Goal: Task Accomplishment & Management: Use online tool/utility

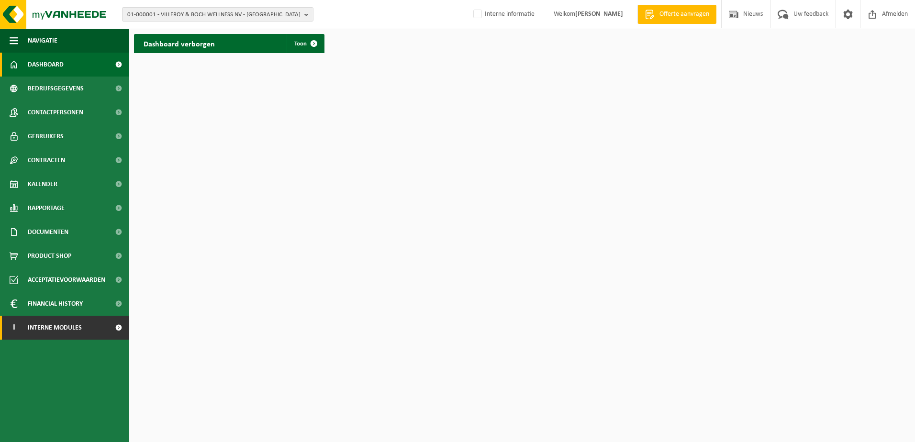
click at [60, 332] on span "Interne modules" at bounding box center [55, 328] width 54 height 24
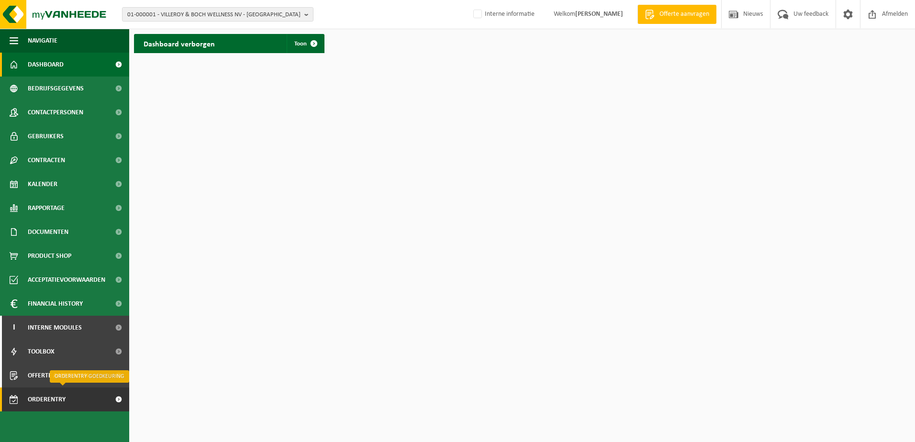
click at [56, 401] on span "Orderentry Goedkeuring" at bounding box center [68, 400] width 80 height 24
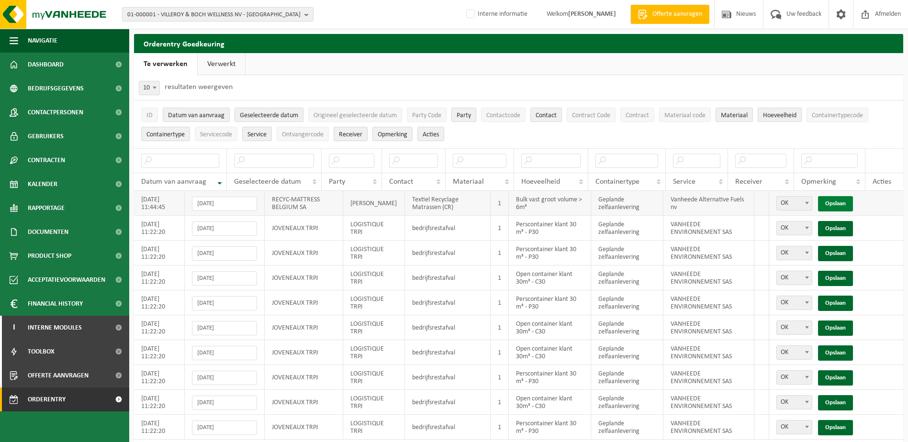
click at [839, 204] on link "Opslaan" at bounding box center [835, 203] width 35 height 15
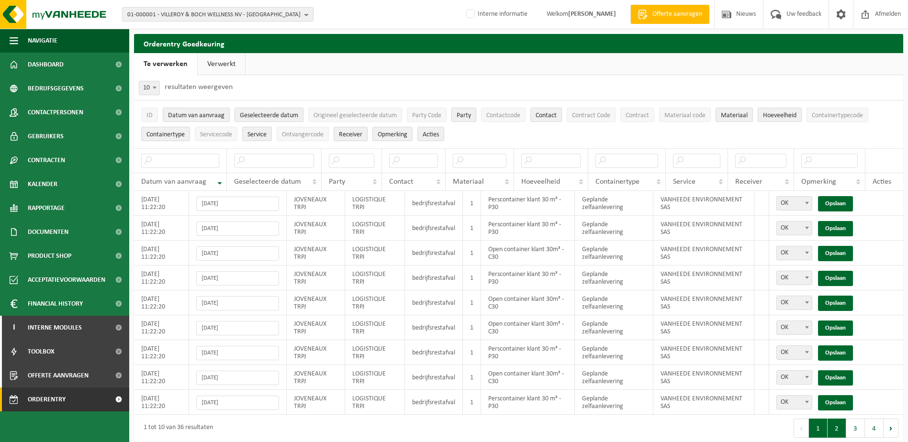
click at [842, 434] on button "2" at bounding box center [836, 428] width 19 height 19
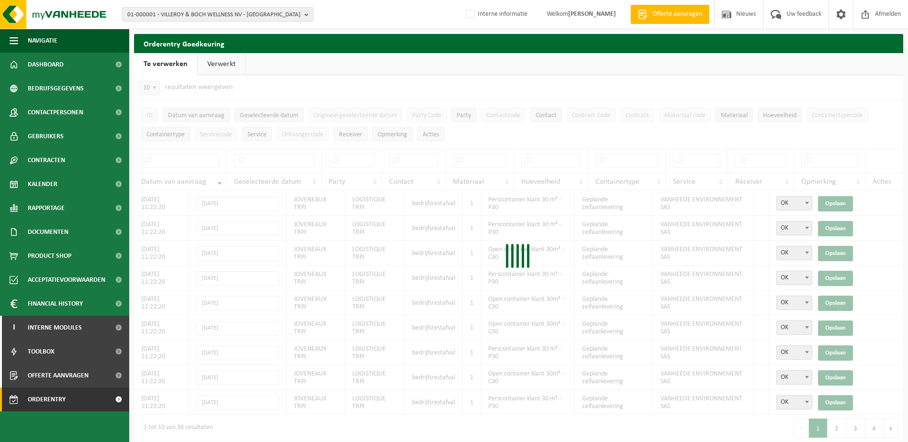
scroll to position [33, 0]
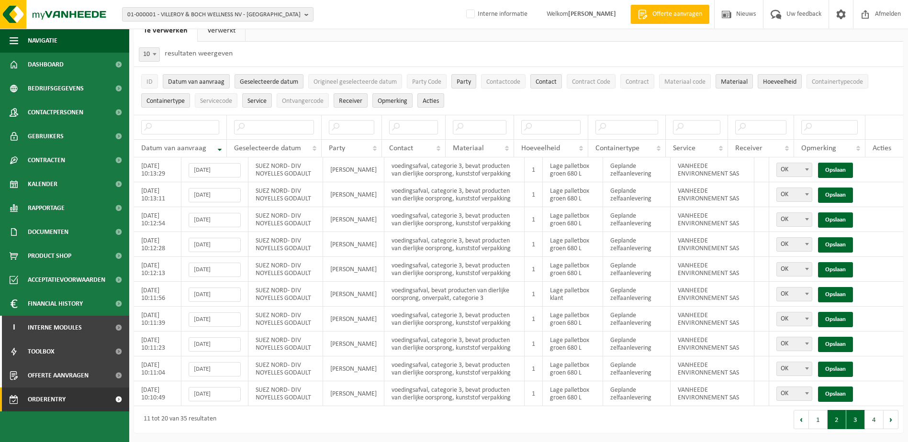
click at [855, 425] on button "3" at bounding box center [855, 419] width 19 height 19
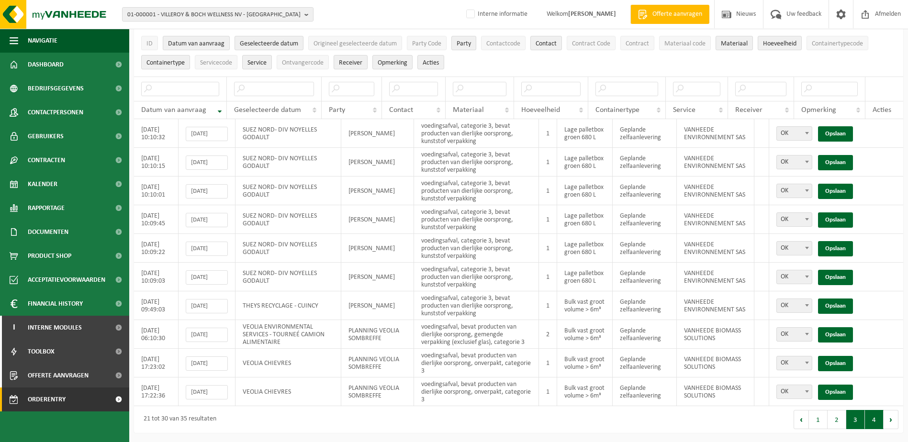
click at [872, 422] on button "4" at bounding box center [874, 419] width 19 height 19
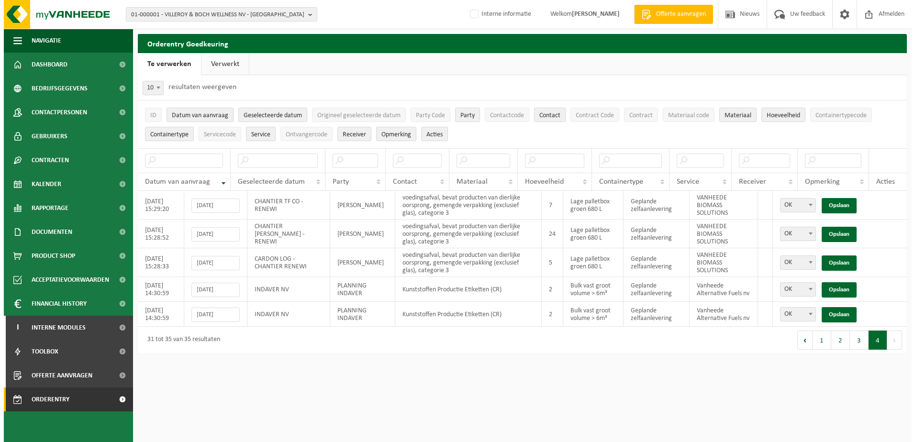
scroll to position [0, 0]
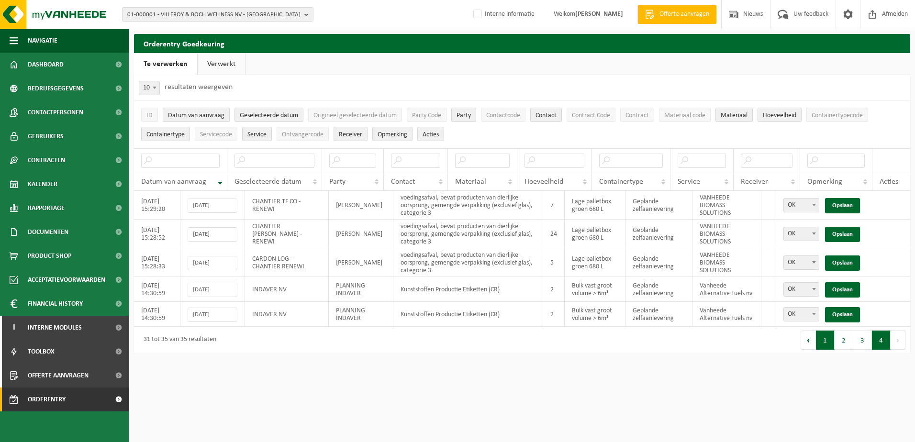
click at [827, 346] on button "1" at bounding box center [825, 340] width 19 height 19
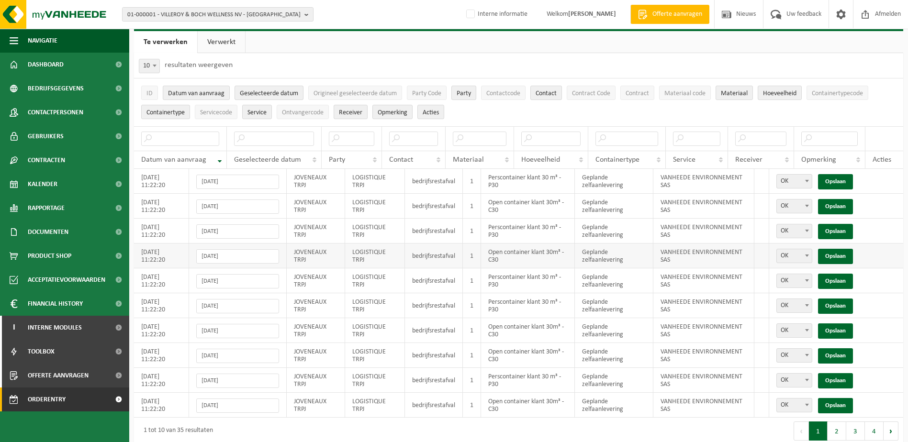
scroll to position [33, 0]
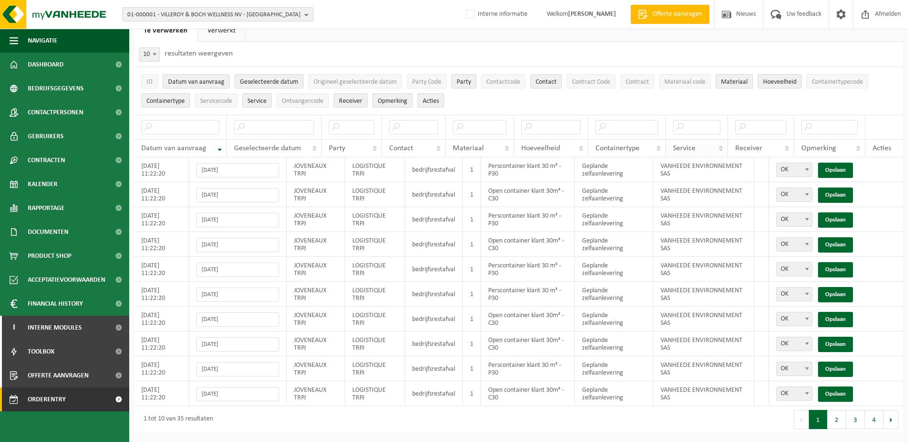
click at [720, 148] on th "Service" at bounding box center [697, 148] width 62 height 18
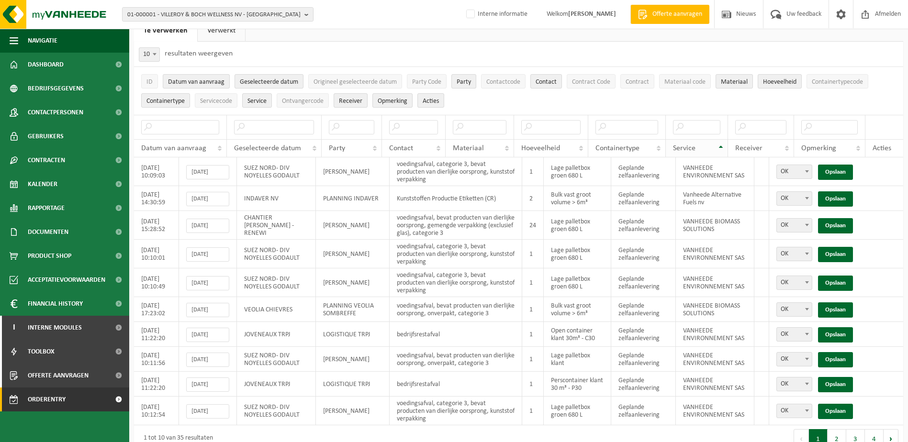
click at [720, 148] on th "Service" at bounding box center [697, 148] width 62 height 18
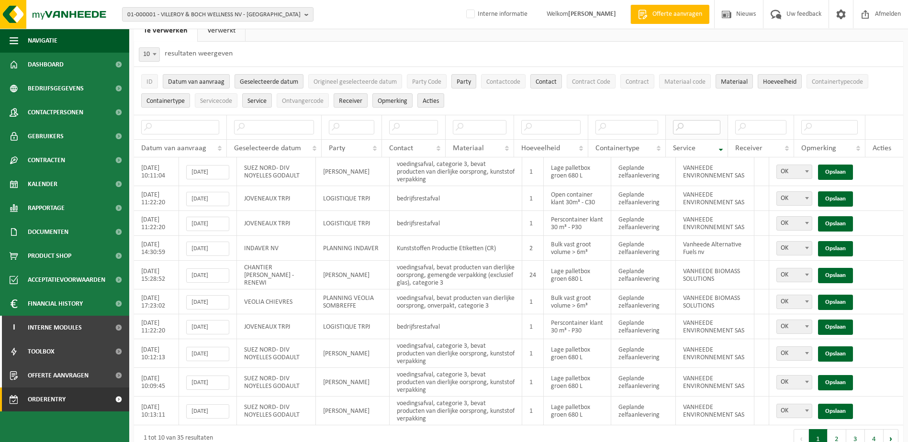
click at [682, 128] on input "text" at bounding box center [696, 127] width 47 height 14
click at [693, 128] on input "text" at bounding box center [696, 127] width 47 height 14
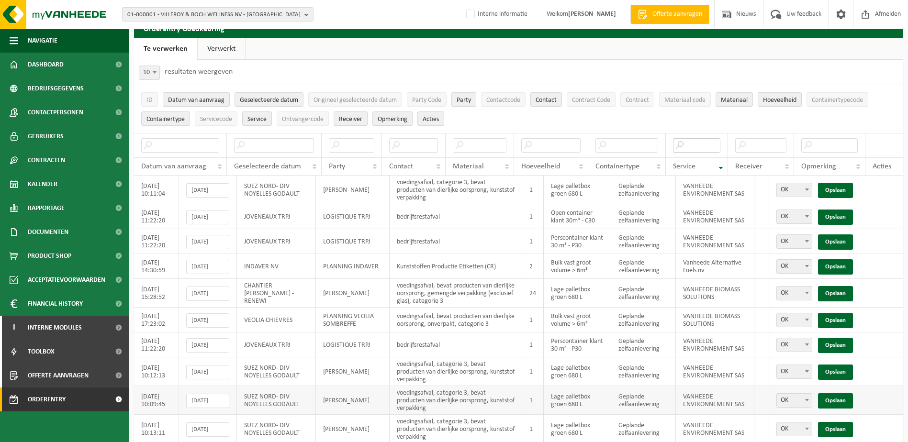
scroll to position [0, 0]
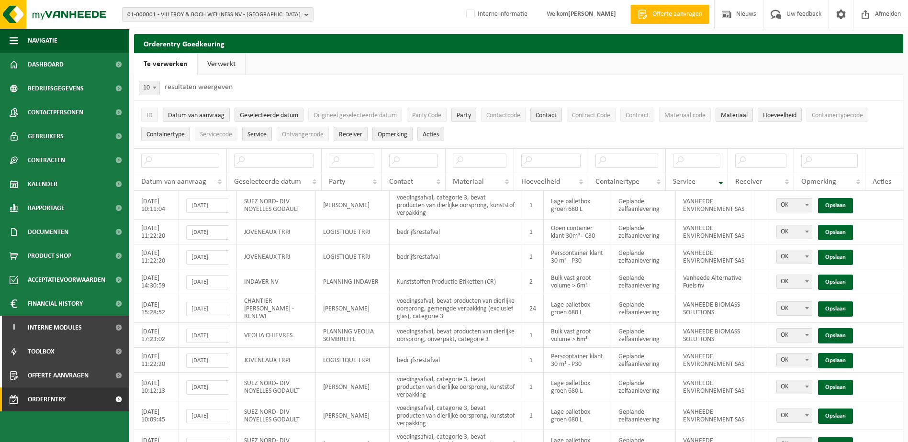
click at [226, 66] on link "Verwerkt" at bounding box center [221, 64] width 47 height 22
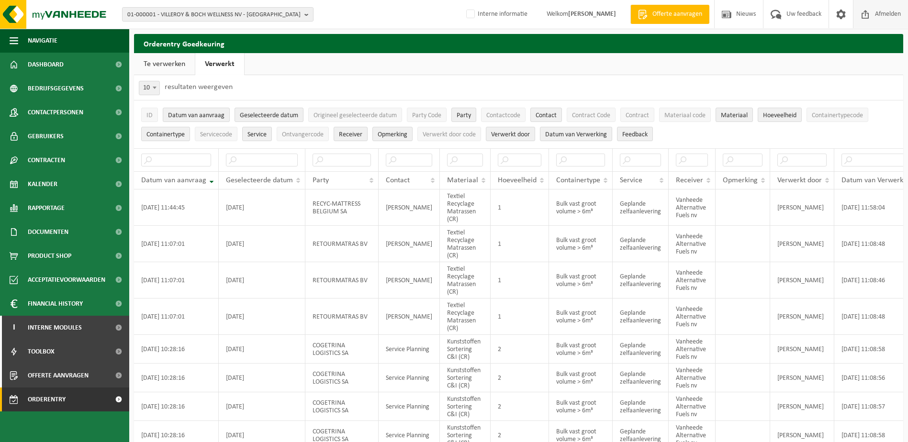
click at [882, 14] on span "Afmelden" at bounding box center [887, 14] width 31 height 28
